Goal: Information Seeking & Learning: Learn about a topic

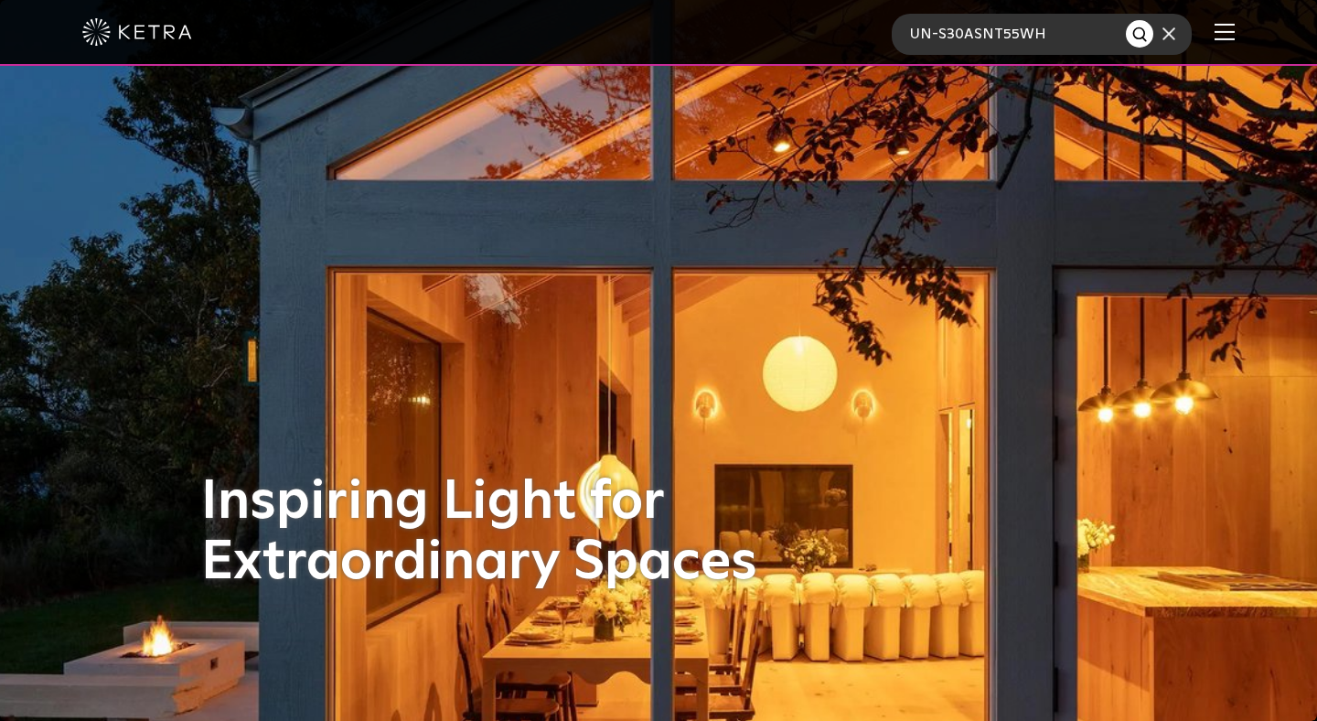
type input "UN-S30ASNT55WH"
click at [1126, 20] on button "Search" at bounding box center [1139, 33] width 27 height 27
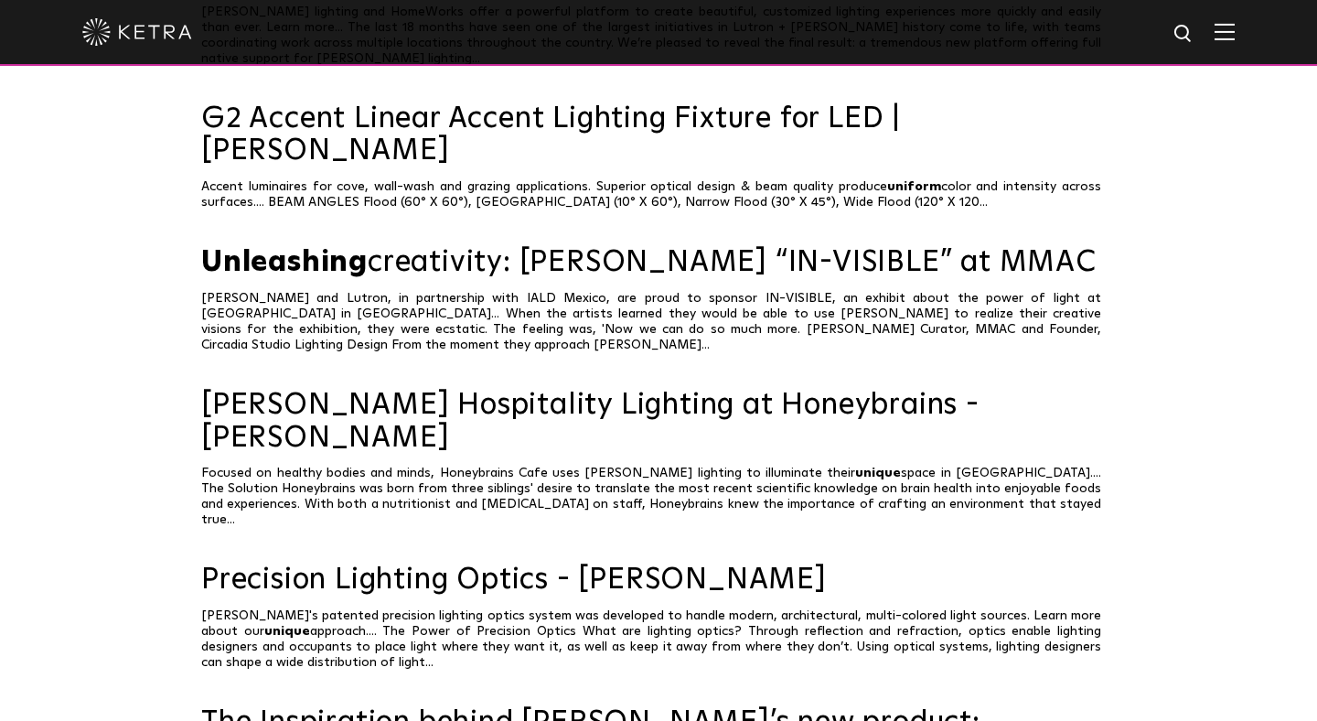
scroll to position [470, 0]
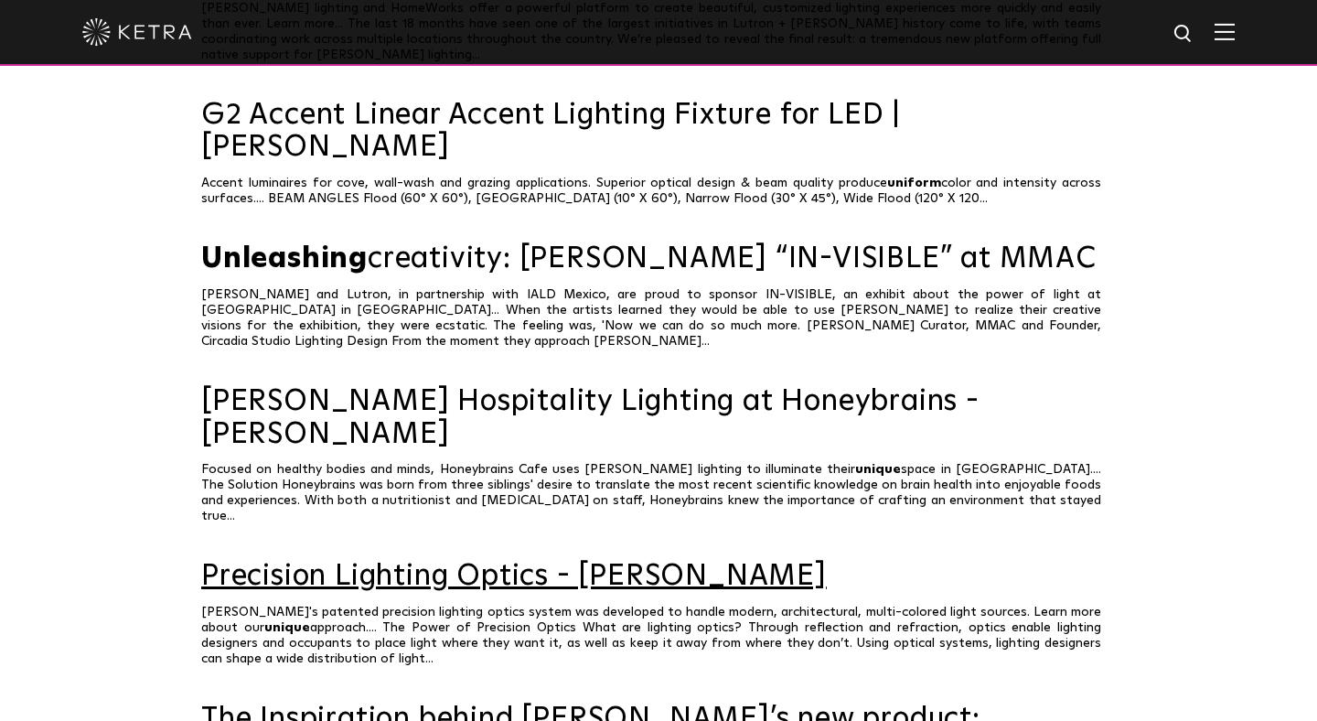
click at [582, 561] on link "Precision Lighting Optics - [PERSON_NAME]" at bounding box center [658, 577] width 915 height 32
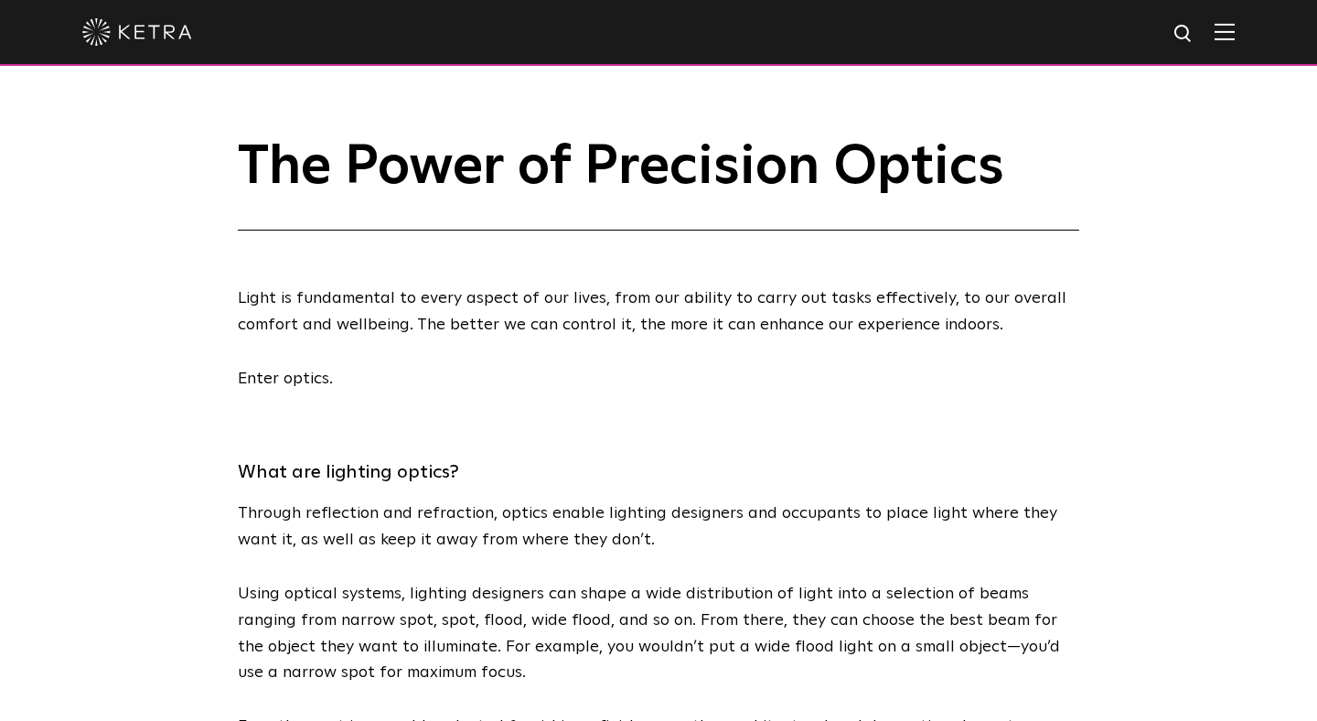
click at [1186, 38] on img at bounding box center [1184, 34] width 23 height 23
click at [149, 24] on img at bounding box center [137, 31] width 110 height 27
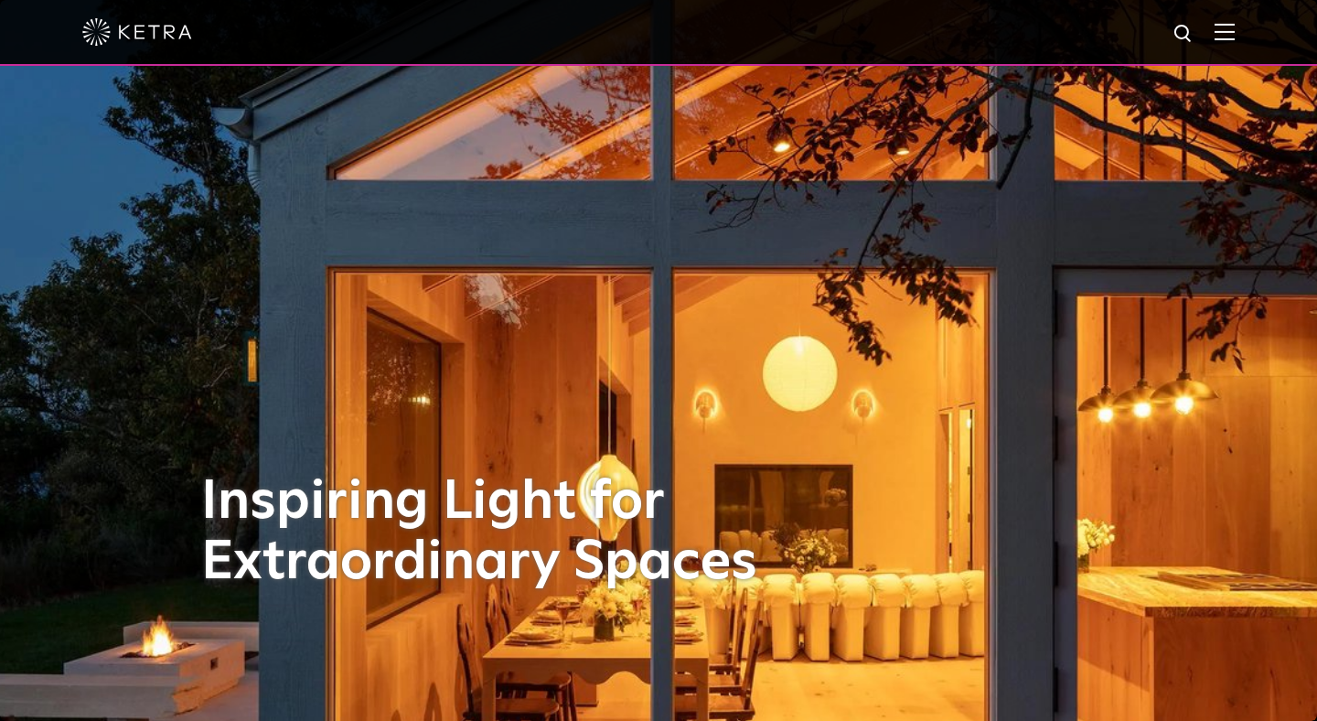
click at [1222, 33] on img at bounding box center [1225, 31] width 20 height 17
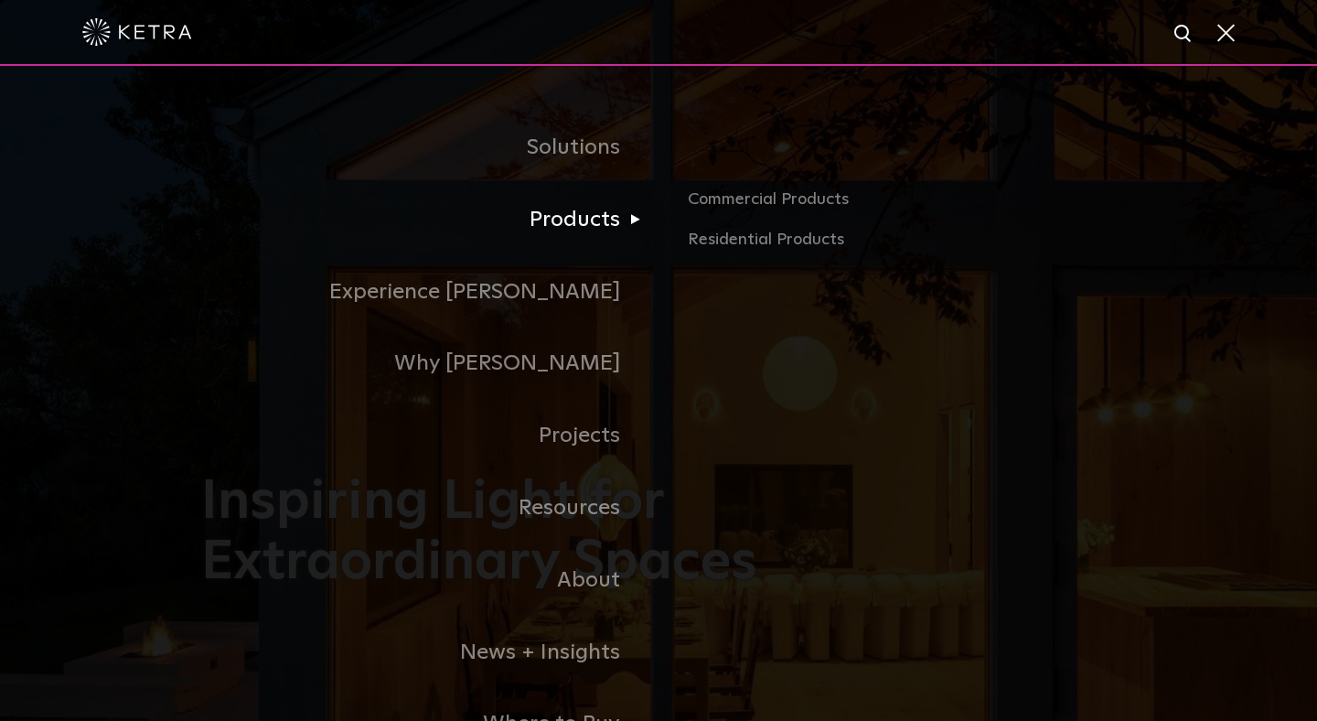
click at [601, 221] on link "Products" at bounding box center [429, 220] width 457 height 72
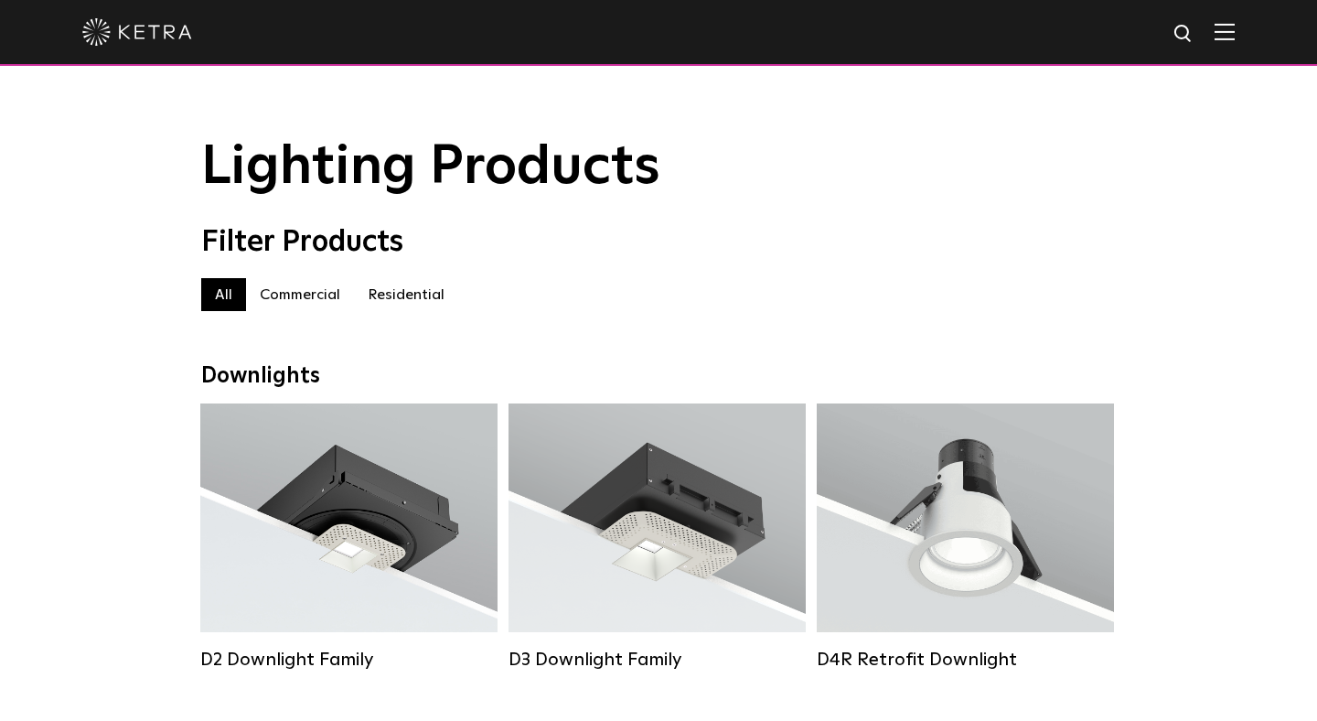
click at [394, 289] on label "Residential" at bounding box center [406, 294] width 104 height 33
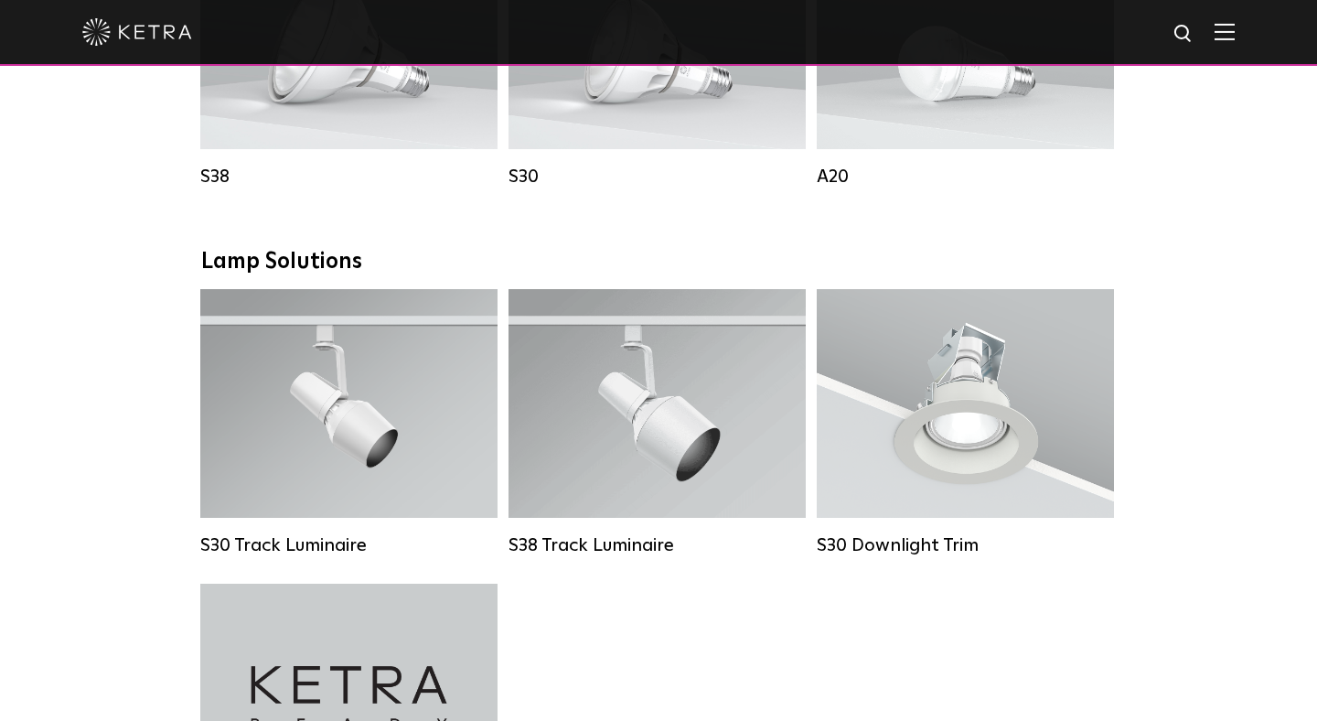
scroll to position [1223, 0]
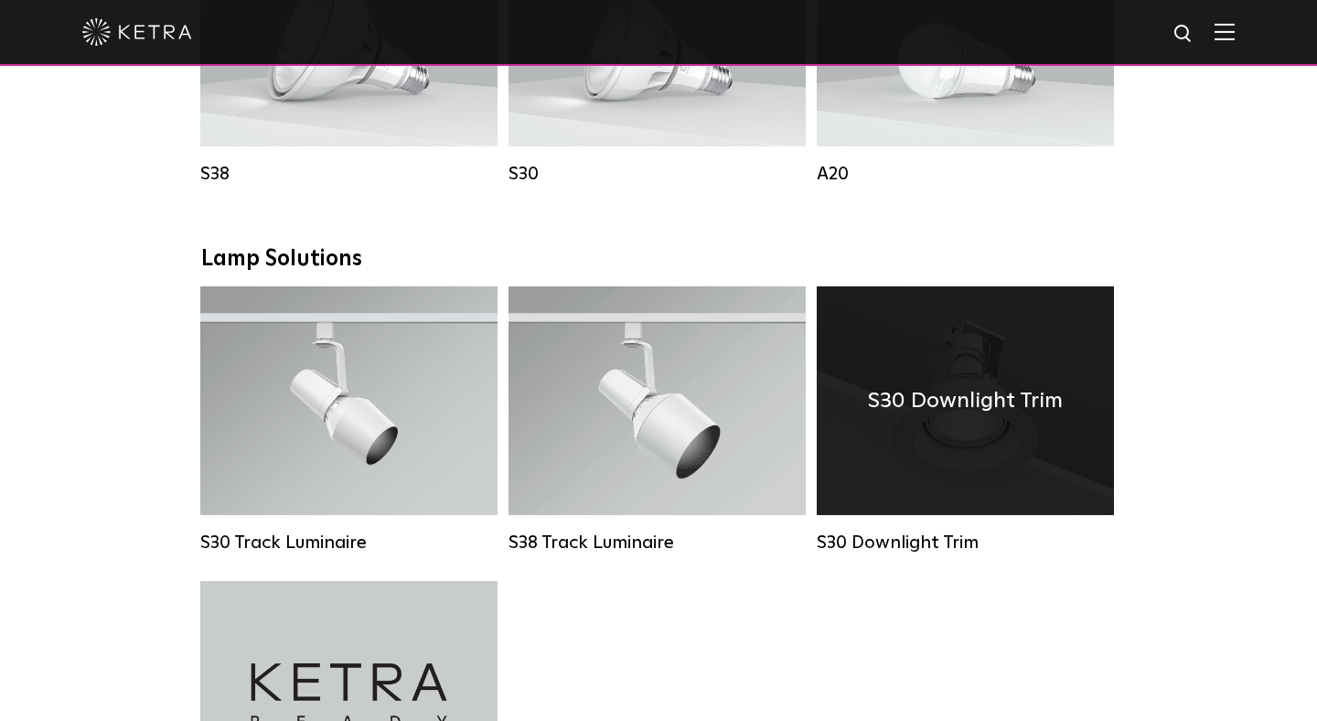
click at [964, 422] on div "S30 Downlight Trim" at bounding box center [965, 400] width 297 height 229
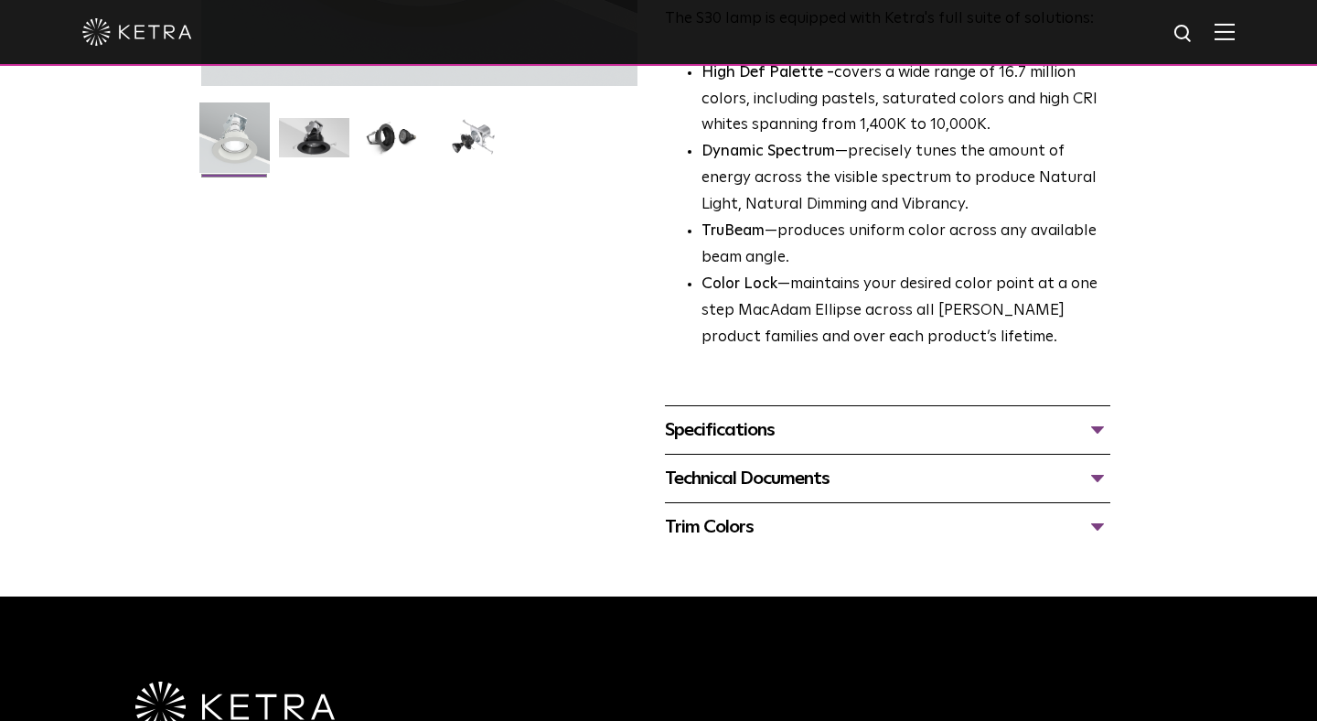
scroll to position [486, 0]
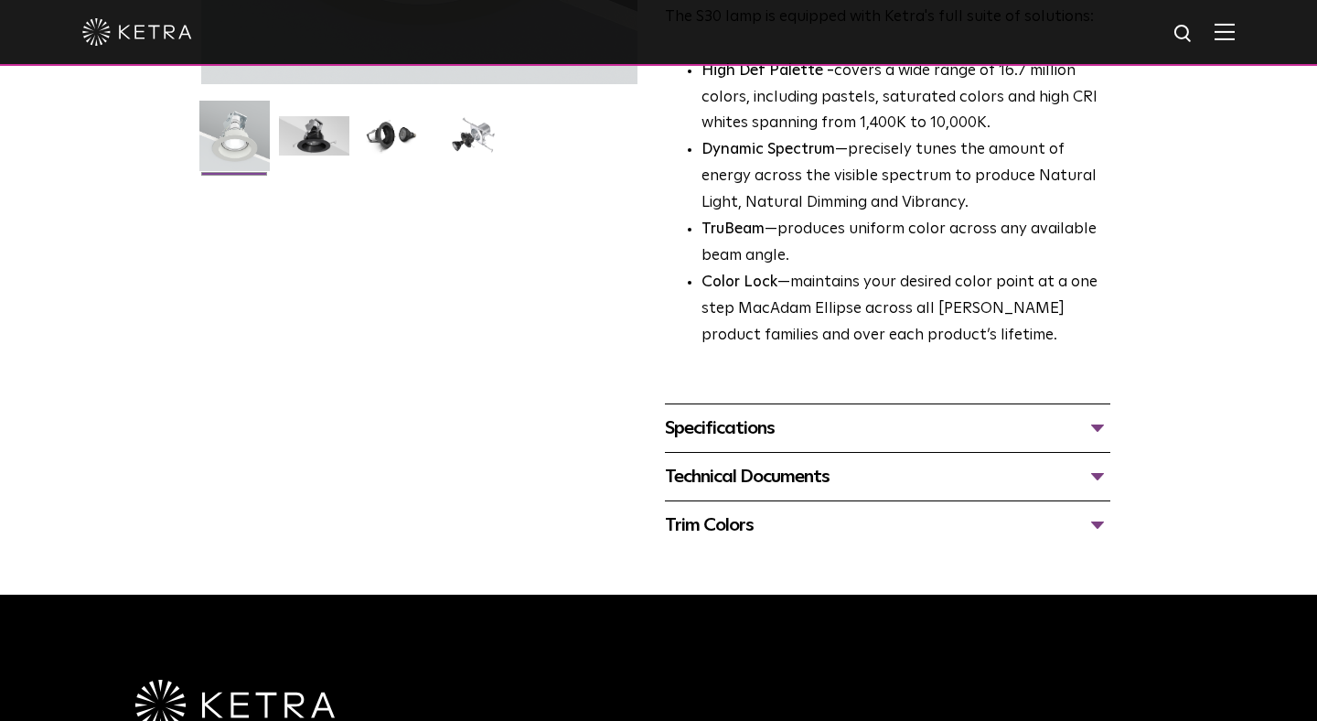
click at [901, 469] on div "Technical Documents" at bounding box center [887, 476] width 445 height 29
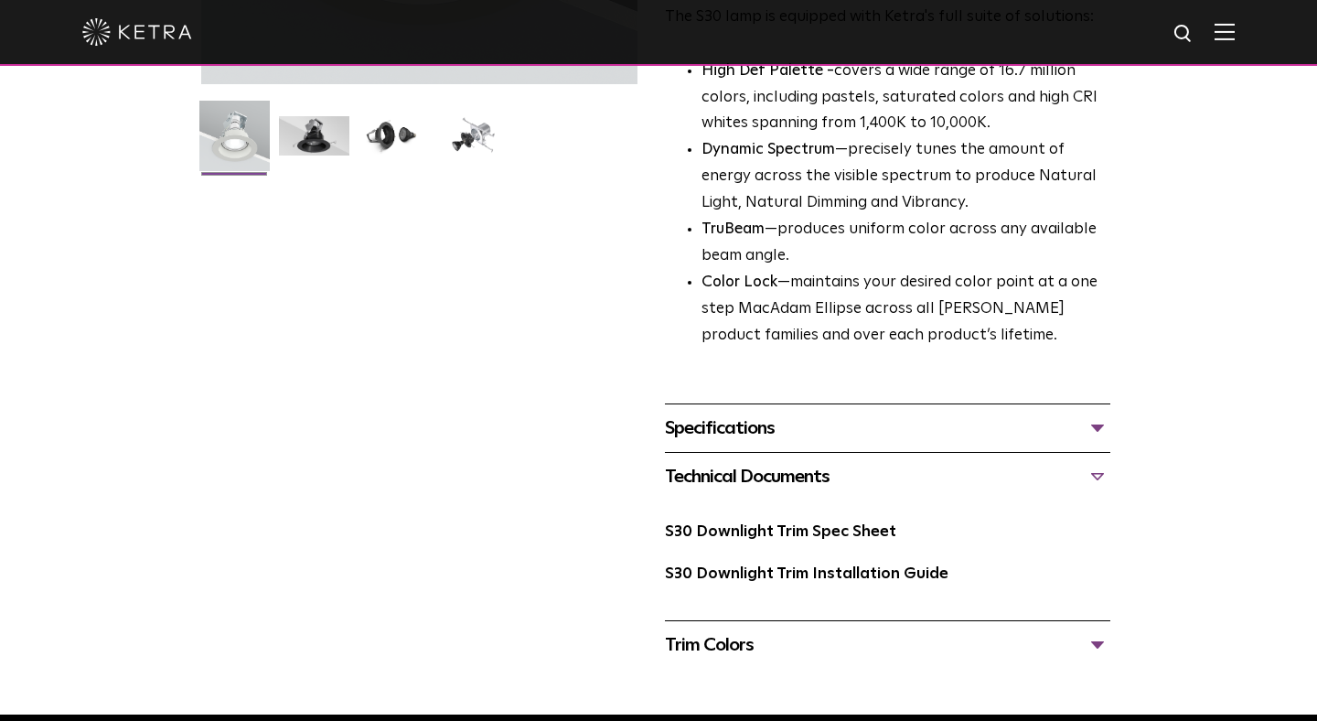
click at [822, 541] on div "S30 Downlight Trim Spec Sheet" at bounding box center [887, 540] width 445 height 42
click at [824, 531] on link "S30 Downlight Trim Spec Sheet" at bounding box center [780, 532] width 231 height 16
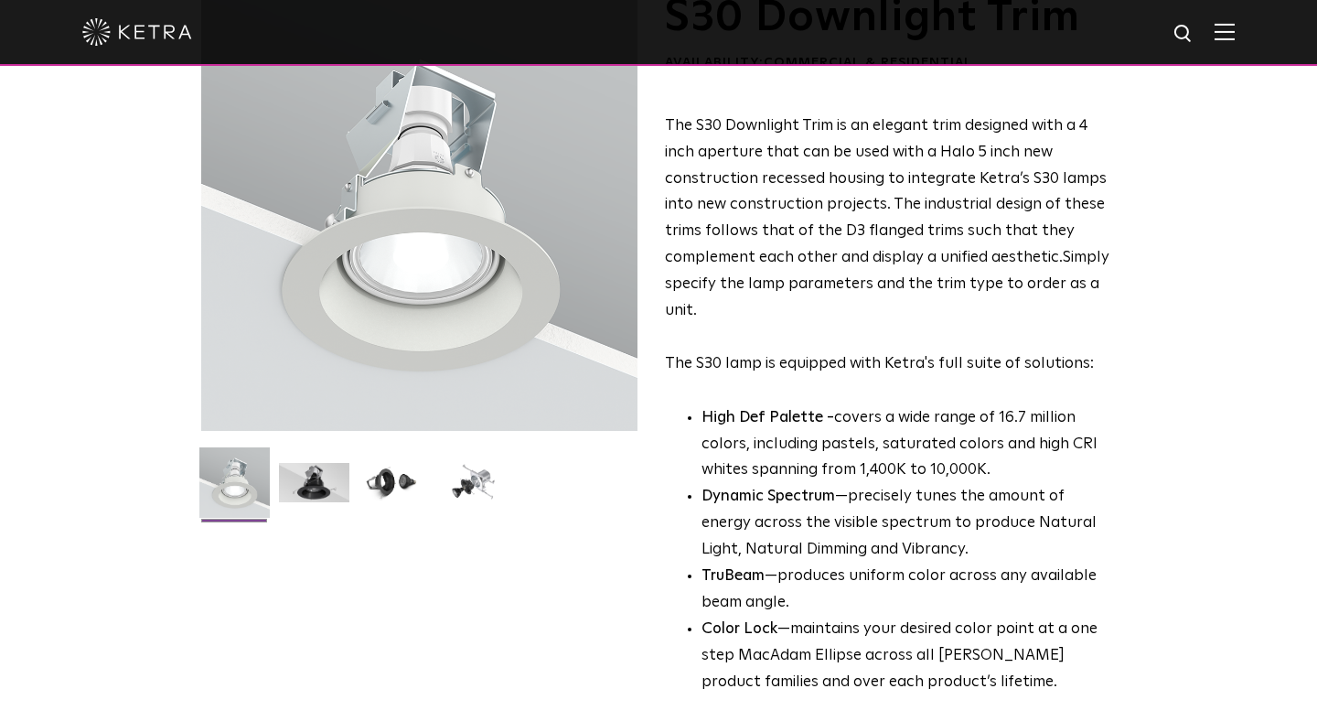
scroll to position [0, 0]
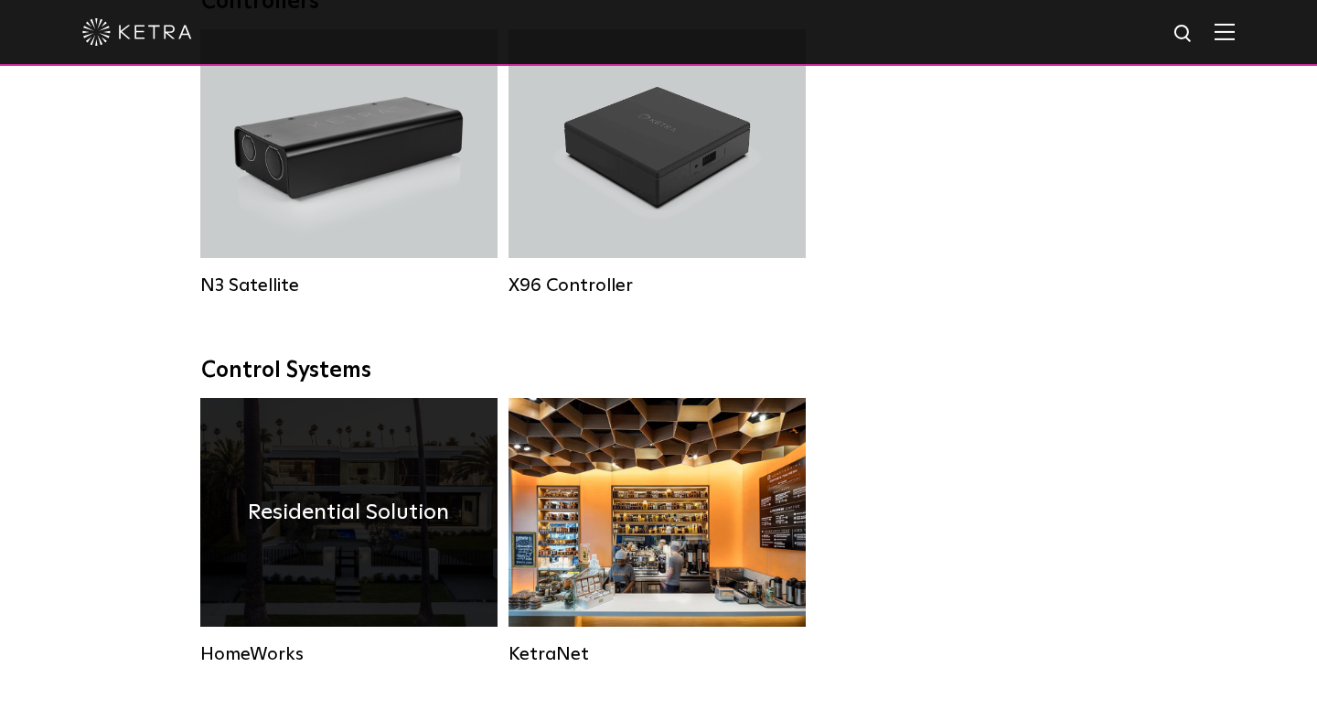
scroll to position [1223, 0]
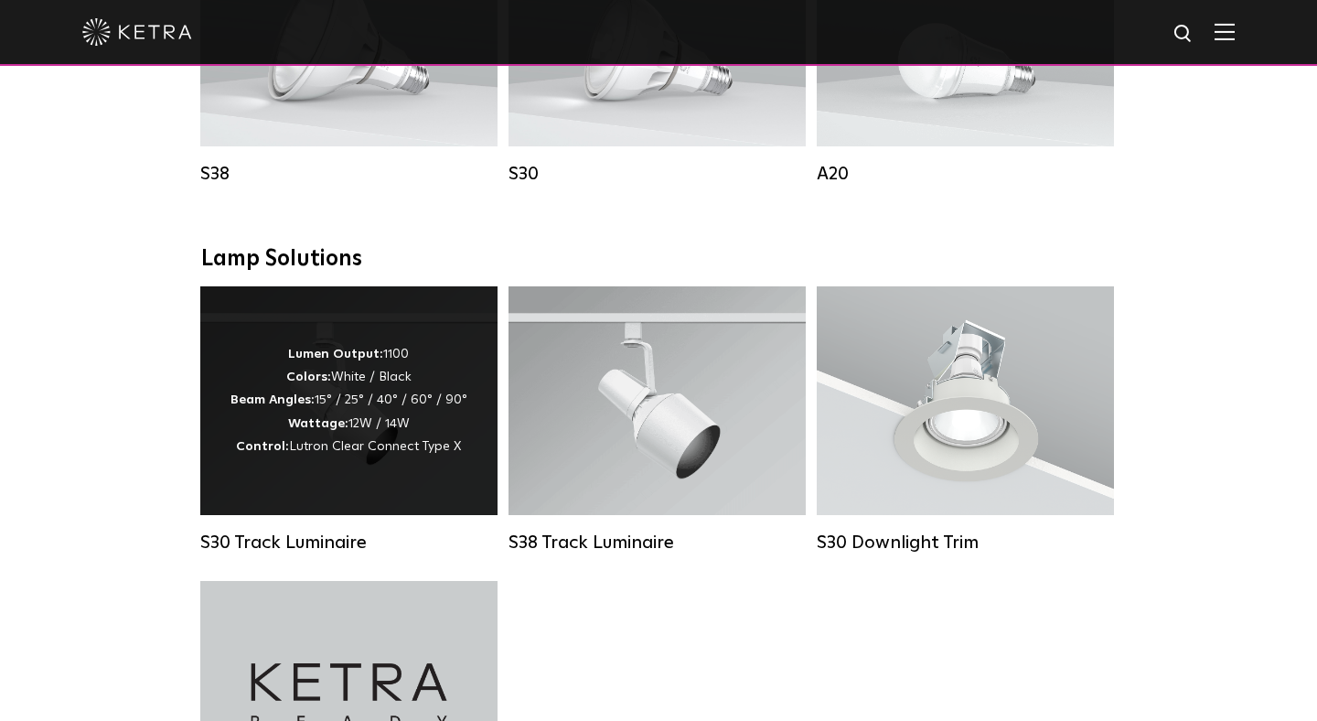
click at [410, 450] on span "Lutron Clear Connect Type X" at bounding box center [375, 446] width 172 height 13
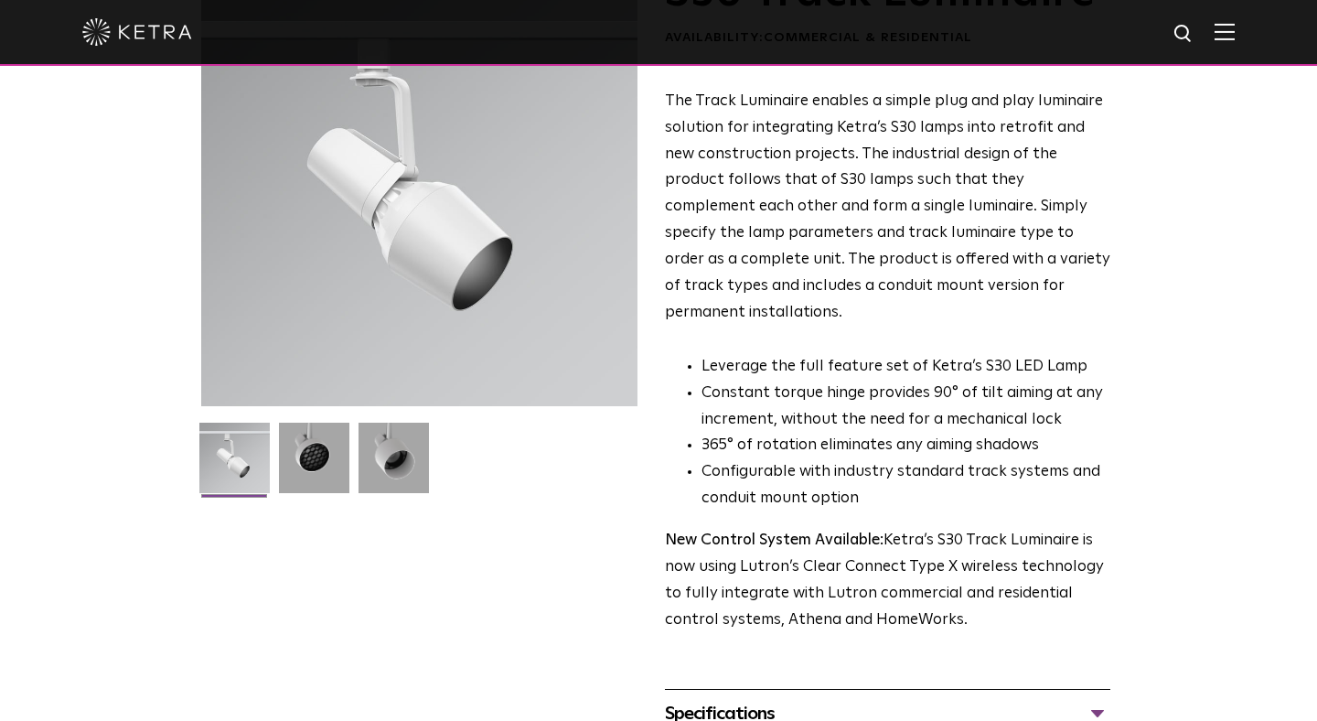
scroll to position [479, 0]
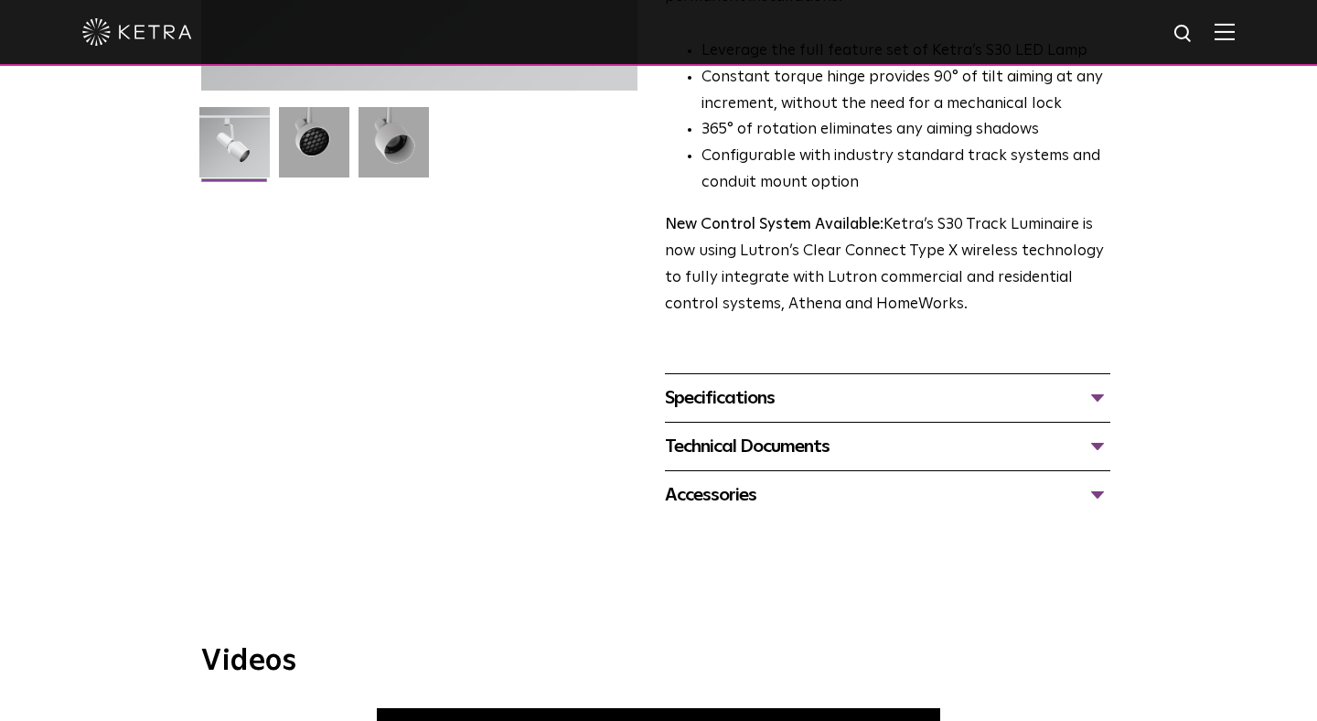
click at [746, 383] on div "Specifications" at bounding box center [887, 397] width 445 height 29
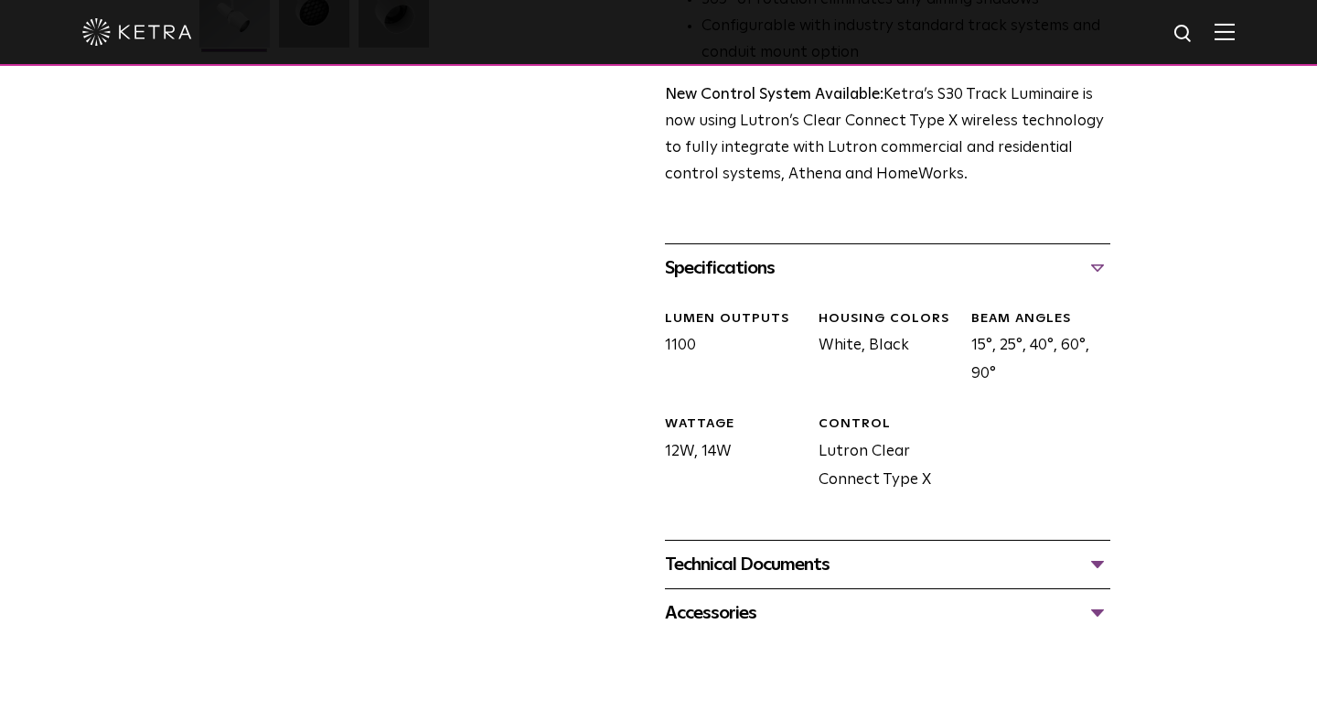
scroll to position [702, 0]
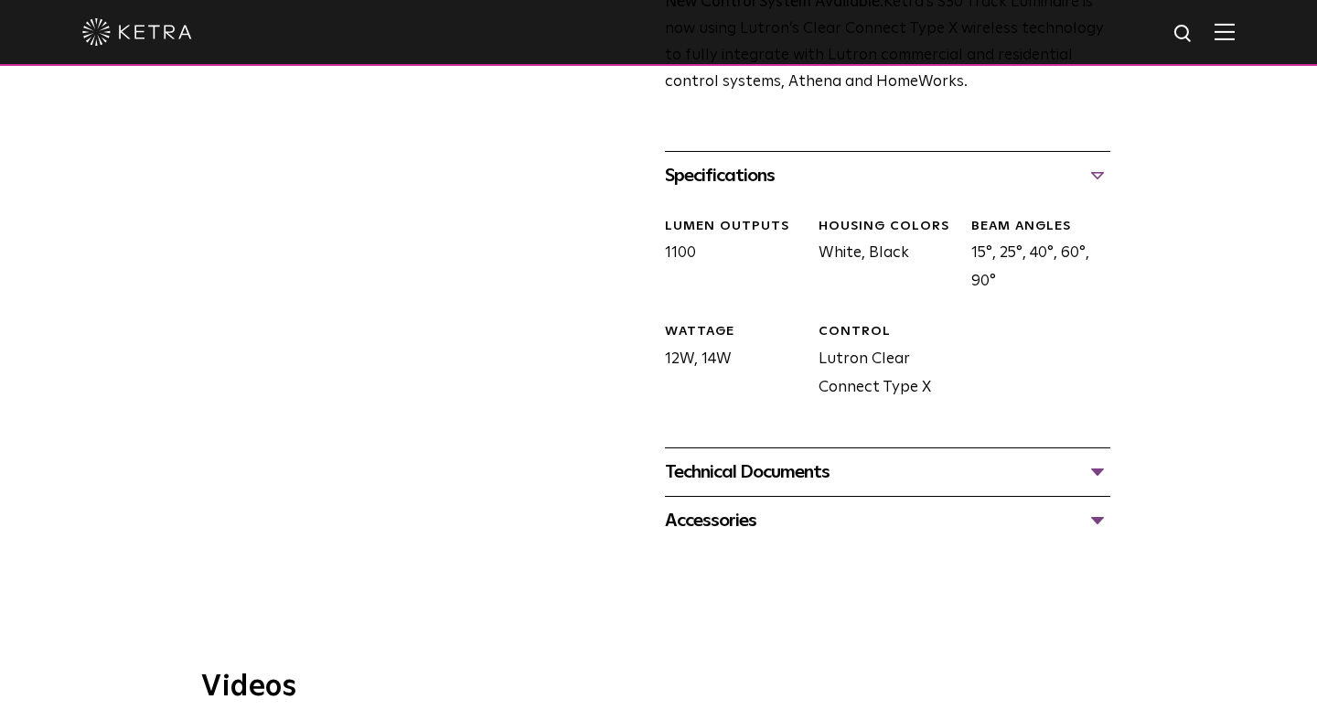
click at [735, 457] on div "Technical Documents" at bounding box center [887, 471] width 445 height 29
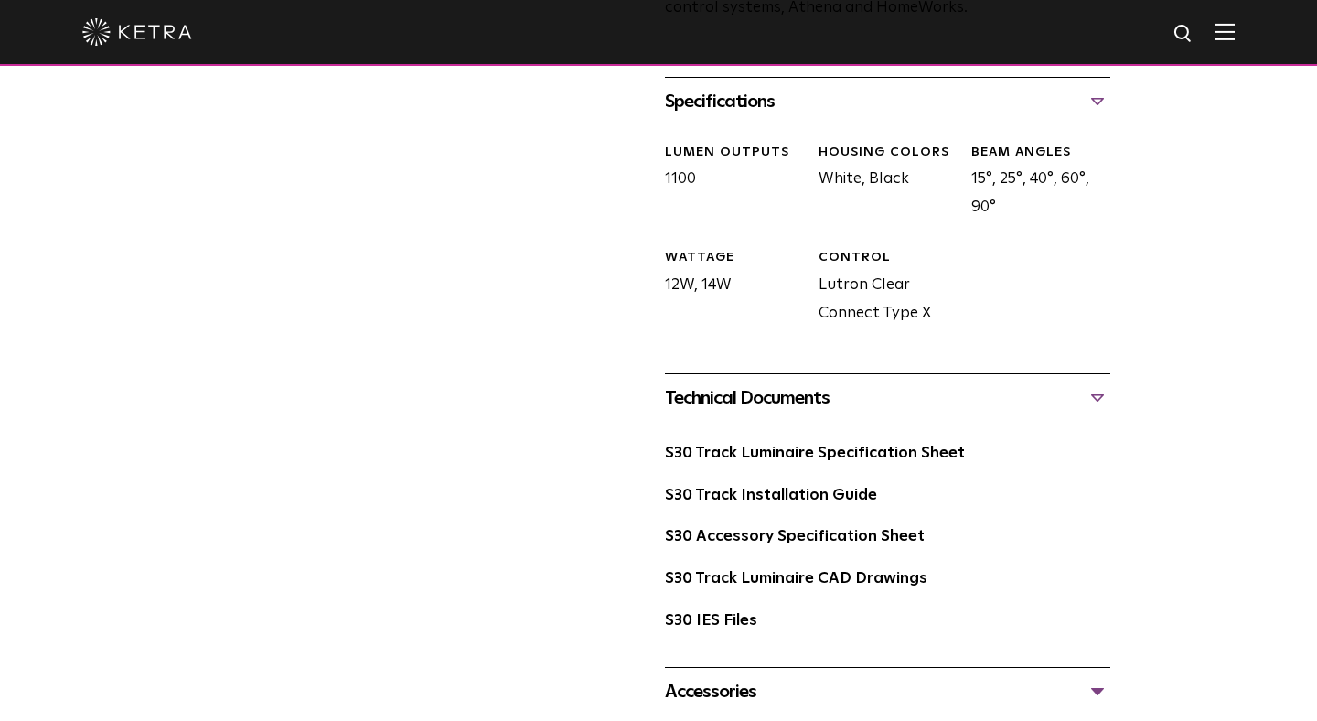
scroll to position [780, 0]
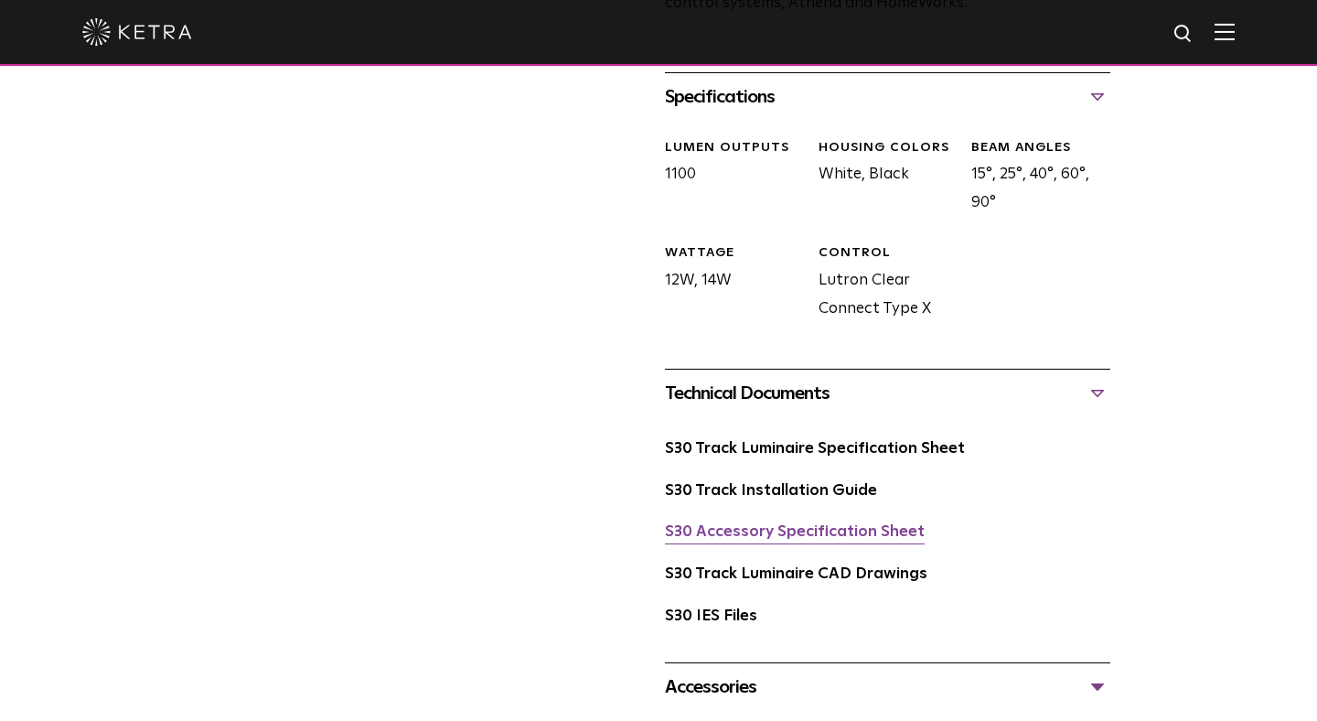
click at [781, 524] on link "S30 Accessory Specification Sheet" at bounding box center [795, 532] width 260 height 16
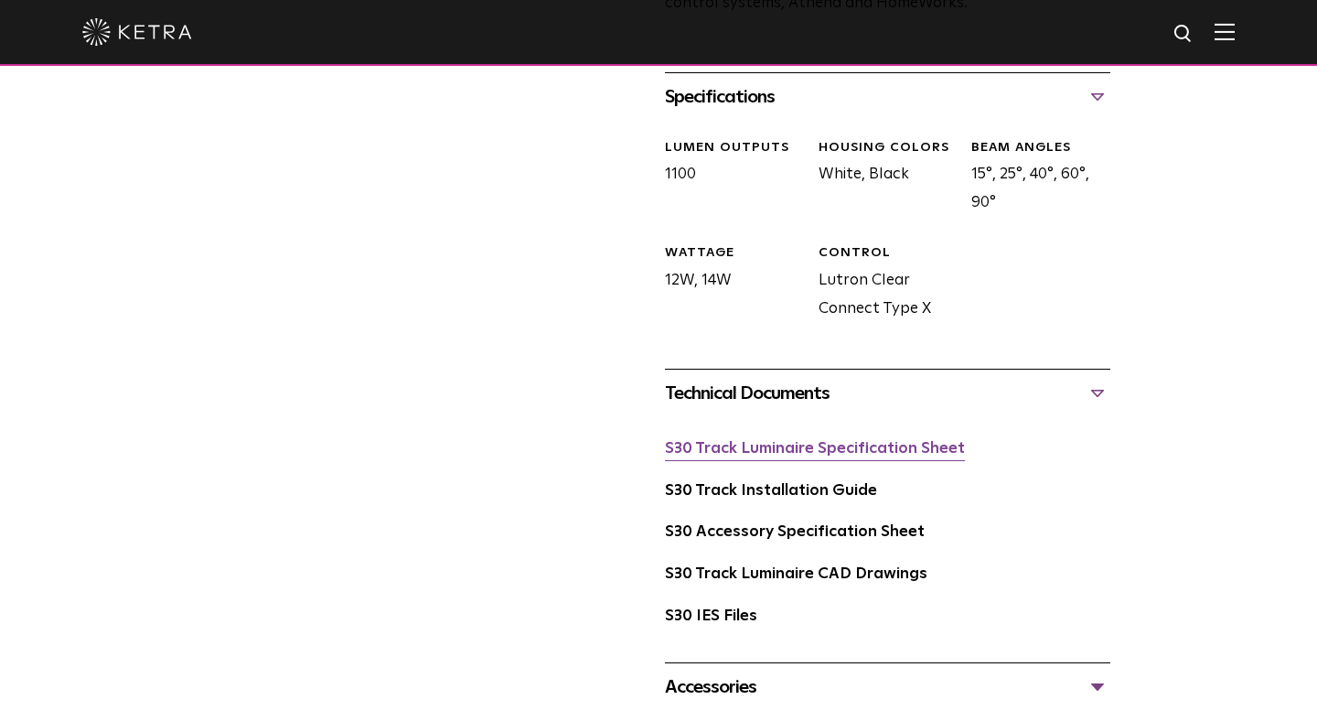
click at [736, 441] on link "S30 Track Luminaire Specification Sheet" at bounding box center [815, 449] width 300 height 16
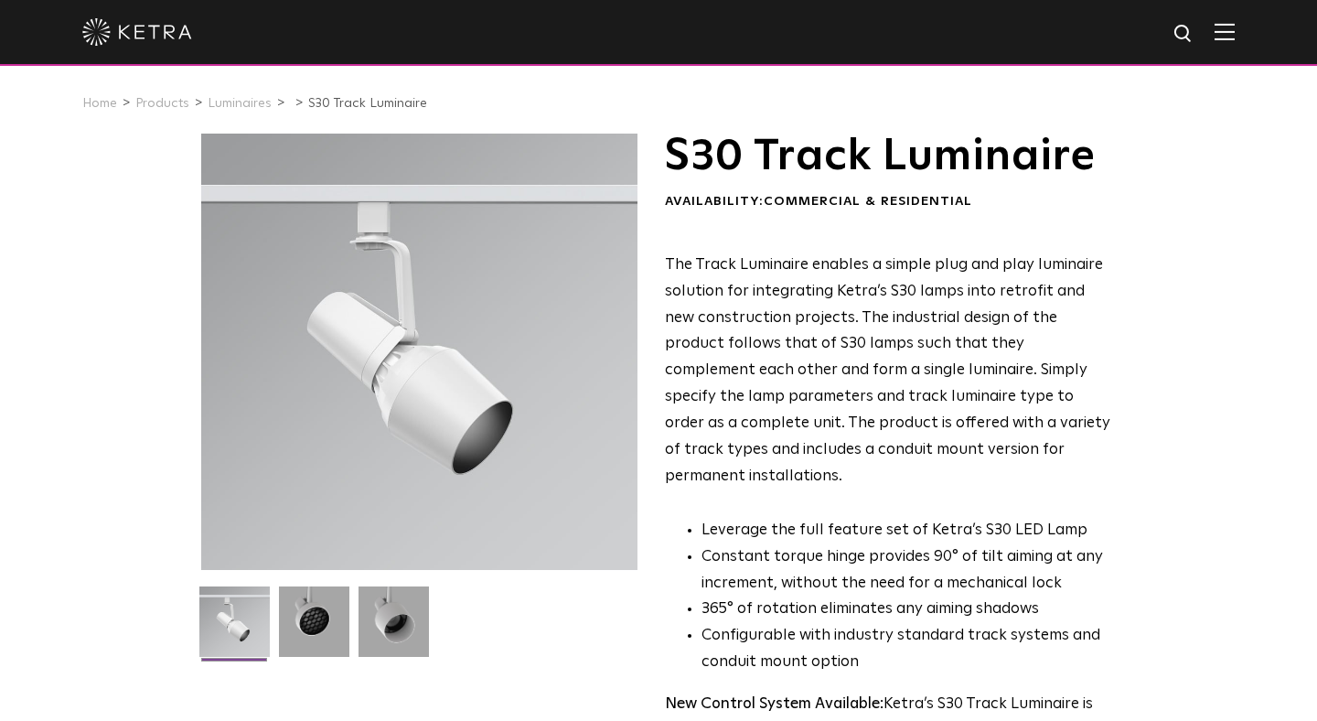
click at [1220, 34] on img at bounding box center [1225, 31] width 20 height 17
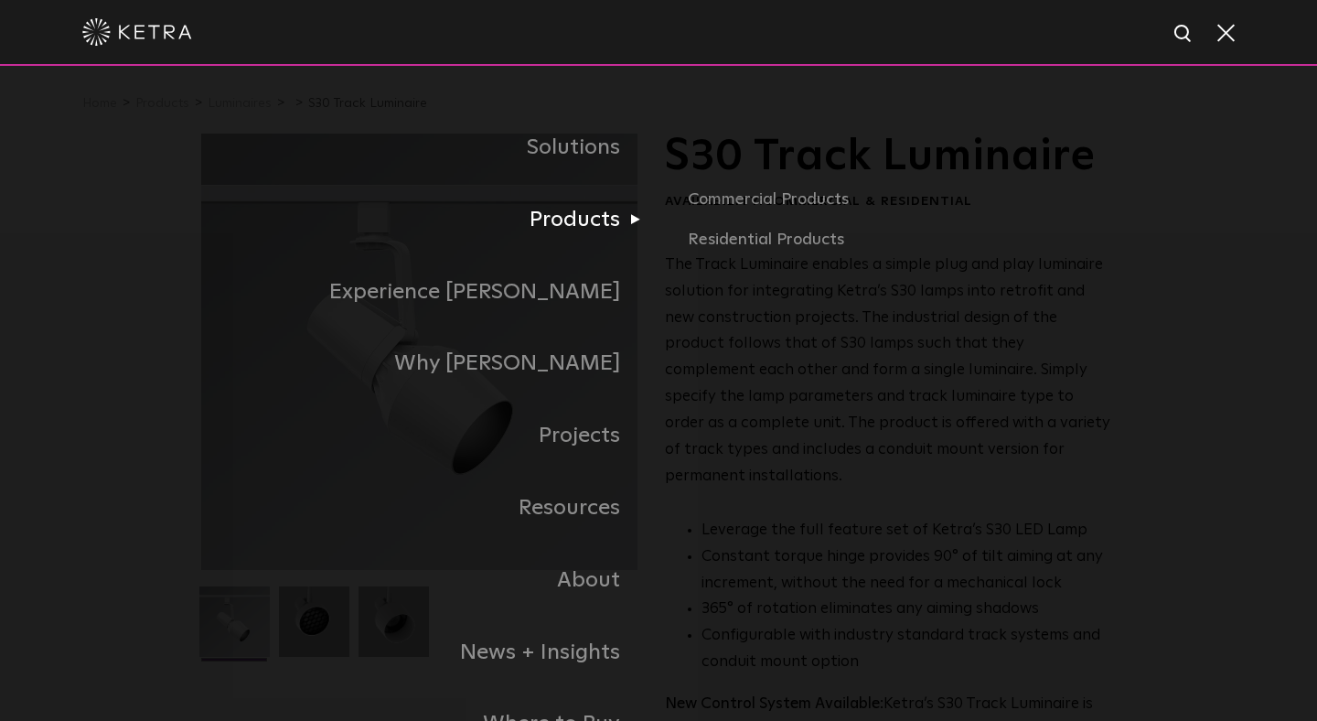
click at [617, 228] on link "Products" at bounding box center [429, 220] width 457 height 72
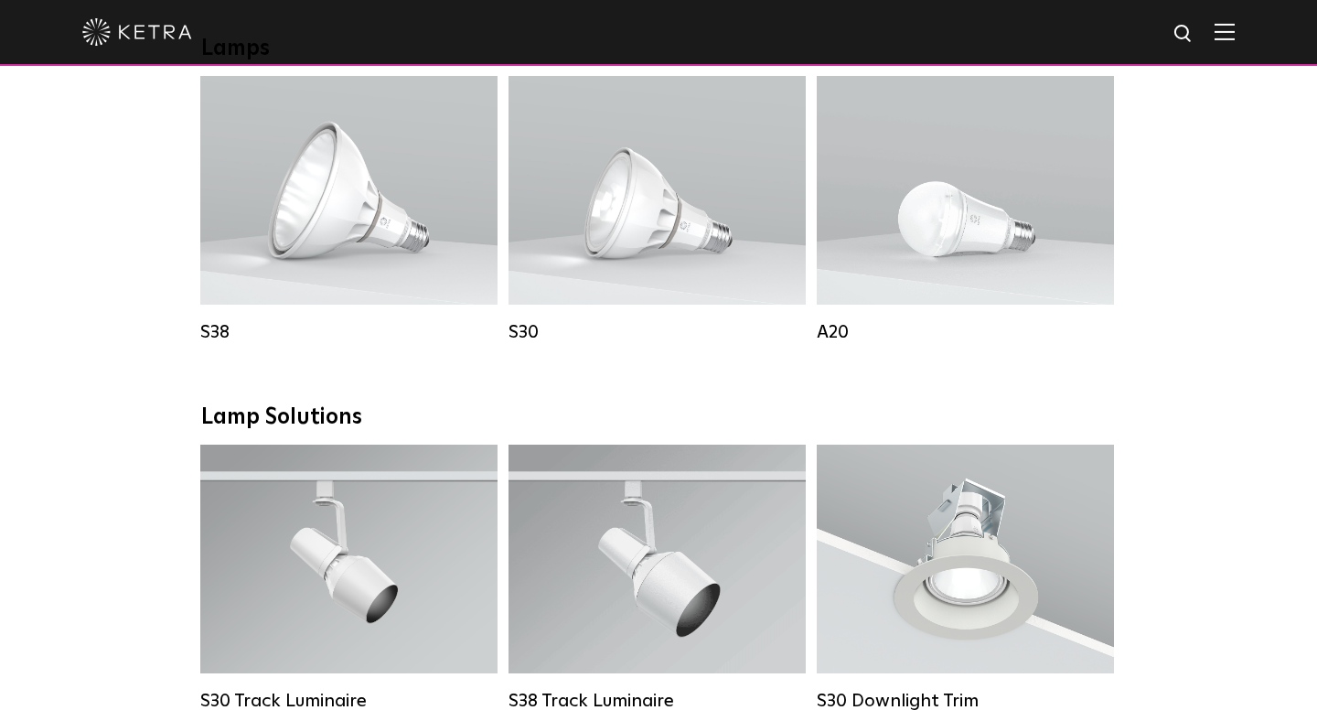
scroll to position [1052, 0]
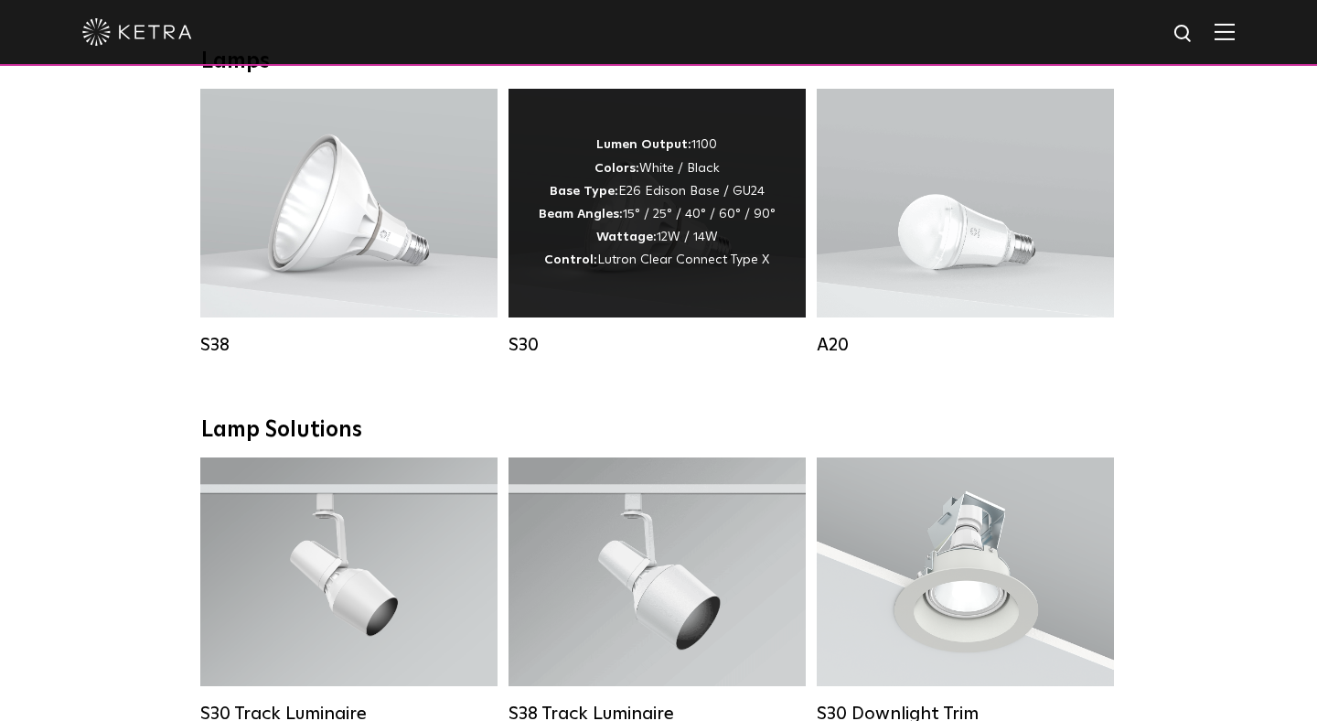
click at [646, 207] on div "Lumen Output: 1100 Colors: White / Black Base Type: E26 Edison Base / GU24 Beam…" at bounding box center [657, 203] width 237 height 138
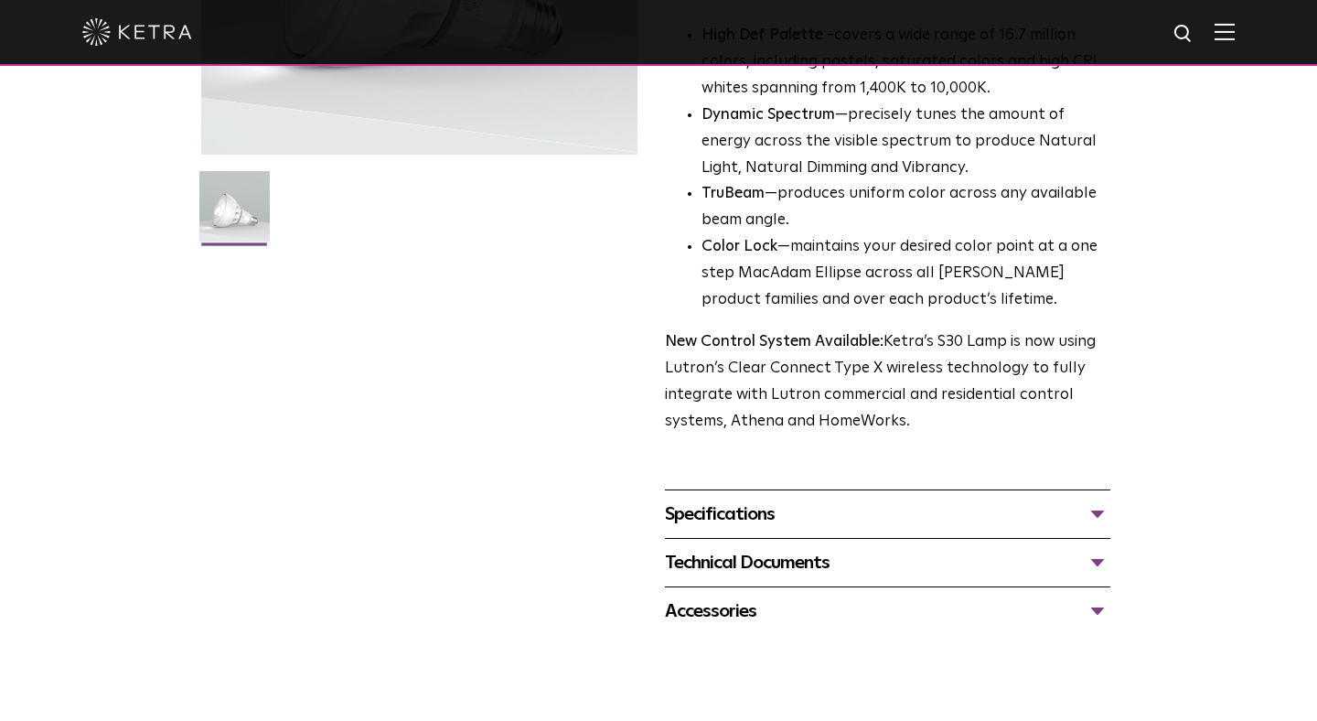
scroll to position [421, 0]
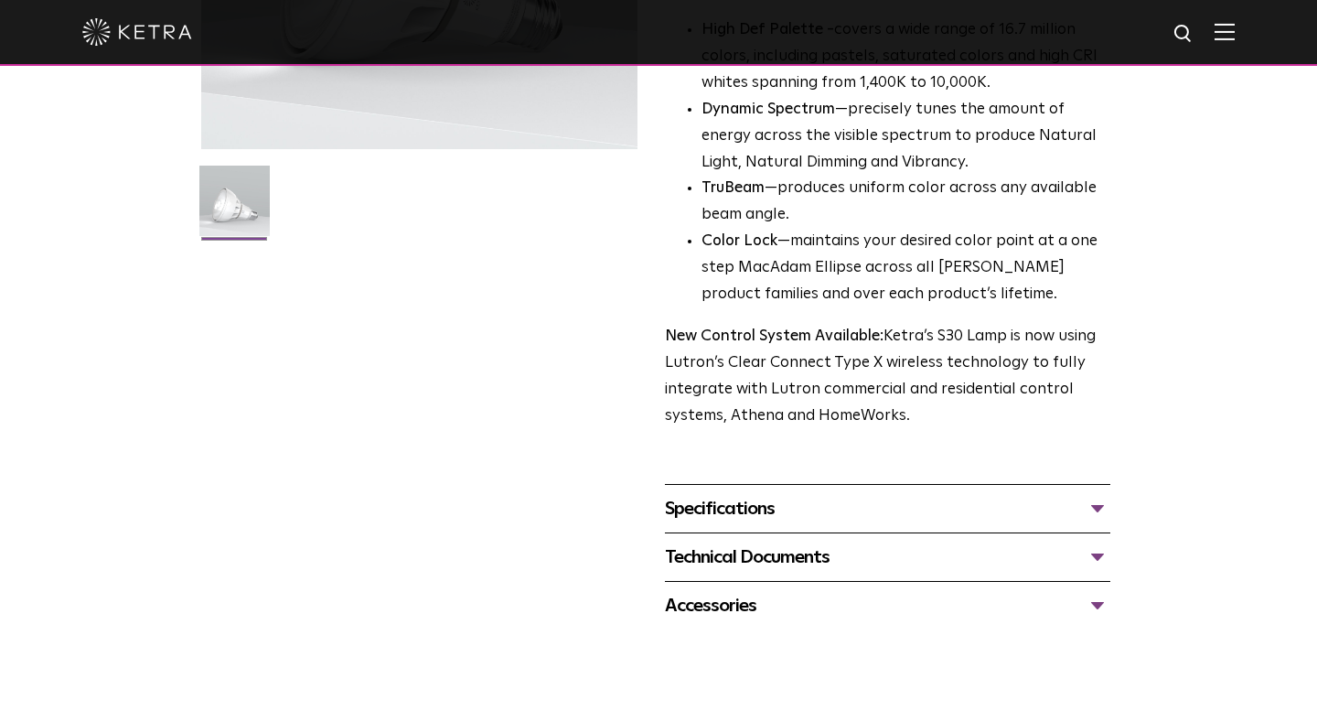
click at [791, 565] on div "Technical Documents" at bounding box center [887, 556] width 445 height 29
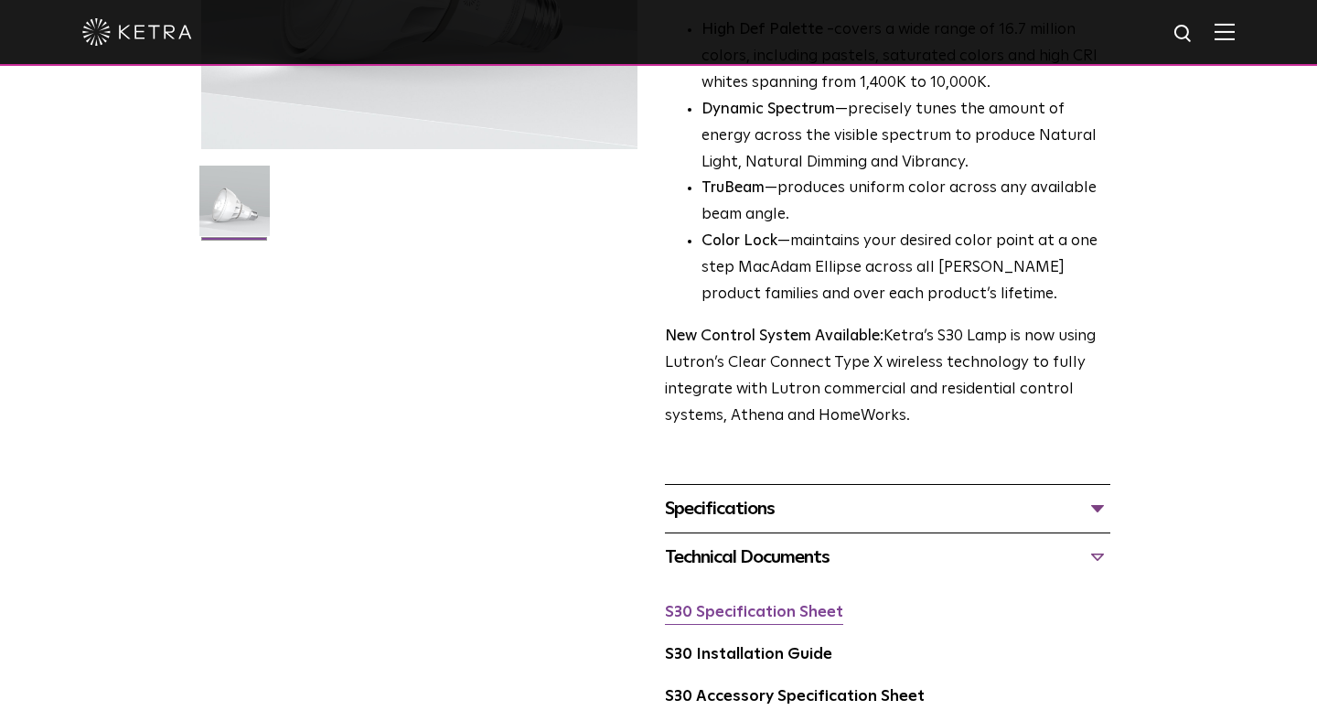
click at [723, 616] on link "S30 Specification Sheet" at bounding box center [754, 613] width 178 height 16
